Goal: Transaction & Acquisition: Subscribe to service/newsletter

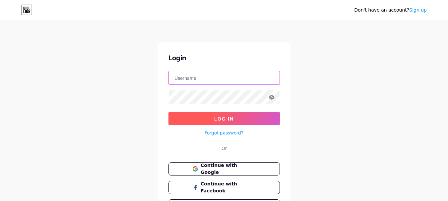
type input "[EMAIL_ADDRESS][DOMAIN_NAME]"
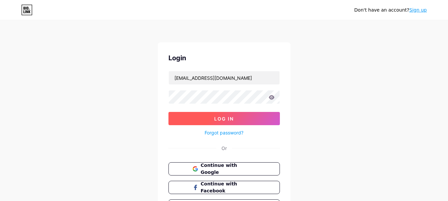
click at [218, 119] on span "Log In" at bounding box center [224, 119] width 20 height 6
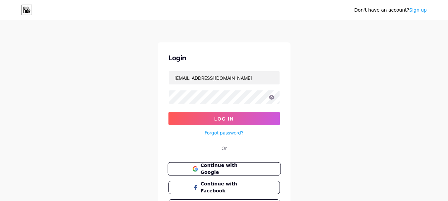
click at [230, 166] on span "Continue with Google" at bounding box center [227, 169] width 55 height 14
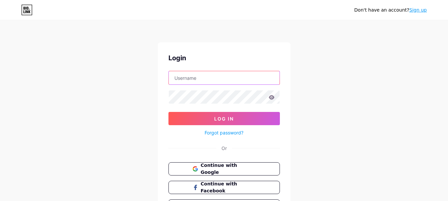
type input "[EMAIL_ADDRESS][DOMAIN_NAME]"
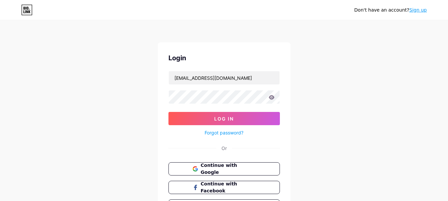
drag, startPoint x: 258, startPoint y: 28, endPoint x: 259, endPoint y: 32, distance: 3.4
click at [258, 28] on div "Don't have an account? Sign up Login seoexpertusa12@gmail.com Log In Forgot pas…" at bounding box center [224, 122] width 448 height 245
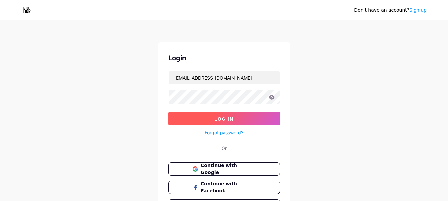
click at [236, 118] on button "Log In" at bounding box center [225, 118] width 112 height 13
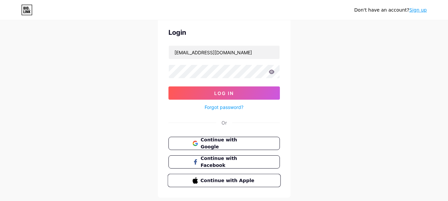
scroll to position [43, 0]
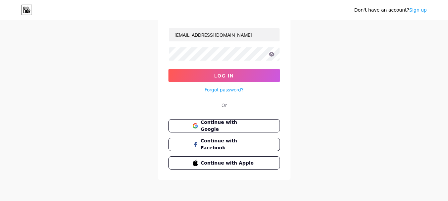
click at [417, 13] on link "Sign up" at bounding box center [419, 9] width 18 height 5
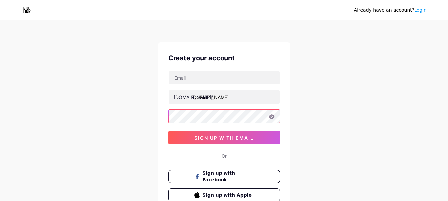
type input "[EMAIL_ADDRESS][DOMAIN_NAME]"
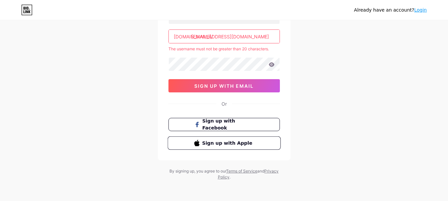
scroll to position [61, 0]
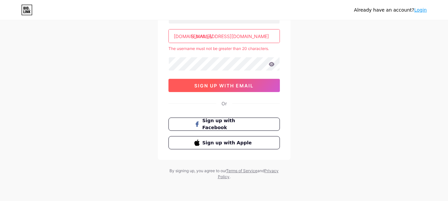
click at [234, 88] on span "sign up with email" at bounding box center [223, 86] width 59 height 6
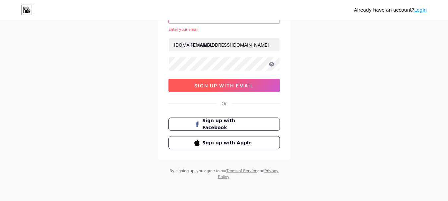
scroll to position [28, 0]
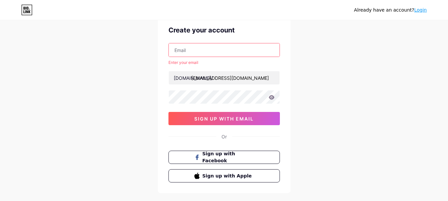
click at [203, 55] on input "text" at bounding box center [224, 49] width 111 height 13
type input "[EMAIL_ADDRESS][DOMAIN_NAME]"
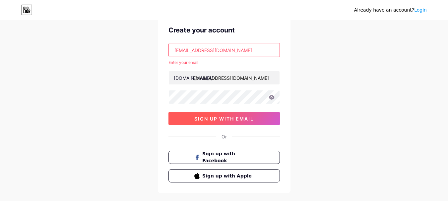
click at [225, 123] on button "sign up with email" at bounding box center [225, 118] width 112 height 13
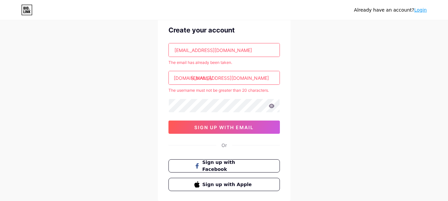
click at [414, 11] on div "Already have an account? Login" at bounding box center [390, 10] width 73 height 7
click at [419, 11] on link "Login" at bounding box center [420, 9] width 13 height 5
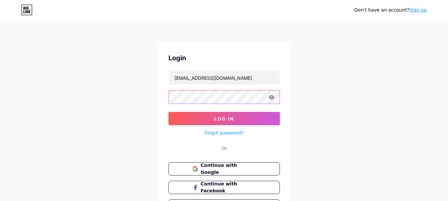
click at [128, 100] on div "Don't have an account? Sign up Login seoexpertusa12@gmail.com Log In Forgot pas…" at bounding box center [224, 122] width 448 height 245
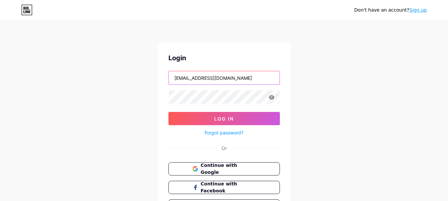
drag, startPoint x: 259, startPoint y: 76, endPoint x: 96, endPoint y: 77, distance: 163.3
click at [96, 76] on div "Don't have an account? Sign up Login seoexpertusa12@gmail.com Log In Forgot pas…" at bounding box center [224, 122] width 448 height 245
click at [181, 169] on button "Continue with Google" at bounding box center [224, 170] width 113 height 14
type input "[EMAIL_ADDRESS][DOMAIN_NAME]"
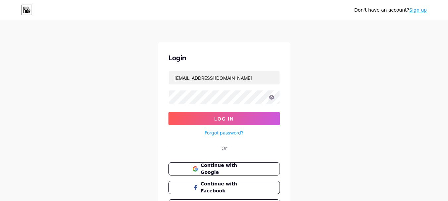
click at [22, 8] on icon at bounding box center [26, 10] width 11 height 11
